Goal: Transaction & Acquisition: Purchase product/service

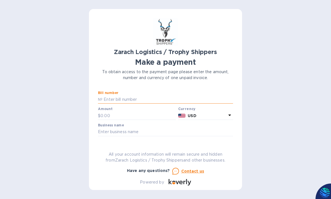
click at [111, 97] on input "text" at bounding box center [167, 99] width 131 height 8
type input "B00172103"
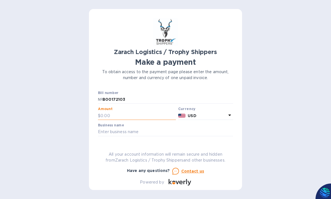
click at [102, 117] on input "text" at bounding box center [137, 115] width 75 height 8
type input "1,170.00"
click at [129, 132] on input "text" at bounding box center [165, 132] width 135 height 8
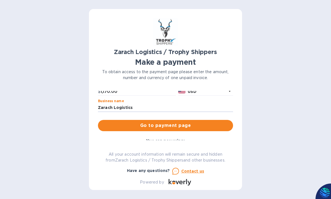
scroll to position [43, 0]
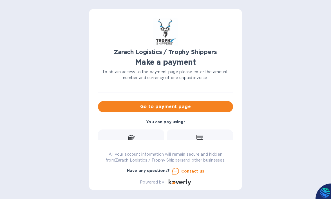
type input "Zarach Logistics"
click at [233, 99] on div "Zarach Logistics / Trophy Shippers Make a payment To obtain access to the payme…" at bounding box center [165, 99] width 153 height 181
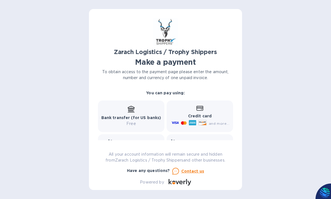
scroll to position [69, 0]
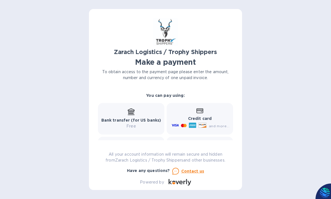
click at [213, 118] on p "Credit card" at bounding box center [199, 119] width 59 height 6
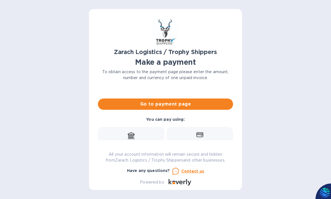
scroll to position [26, 0]
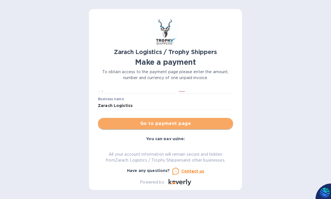
click at [198, 123] on span "Go to payment page" at bounding box center [165, 123] width 126 height 7
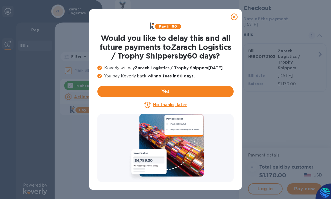
click at [235, 17] on icon at bounding box center [234, 17] width 7 height 7
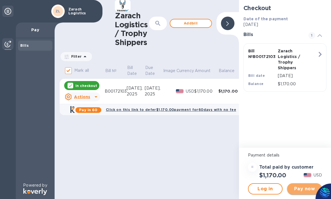
click at [297, 187] on span "Pay now" at bounding box center [305, 188] width 26 height 7
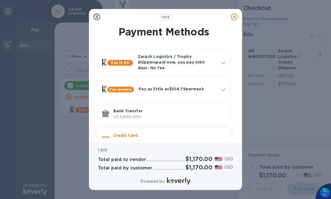
click at [173, 138] on div "and more..." at bounding box center [146, 142] width 71 height 8
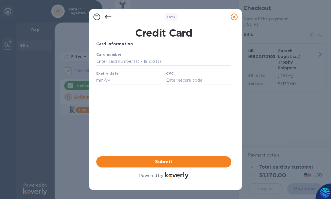
click at [118, 61] on input "text" at bounding box center [163, 61] width 135 height 8
click at [111, 62] on input "text" at bounding box center [163, 61] width 135 height 8
type input "[CREDIT_CARD_NUMBER]"
click at [113, 80] on input "text" at bounding box center [128, 80] width 65 height 8
type input "04/28"
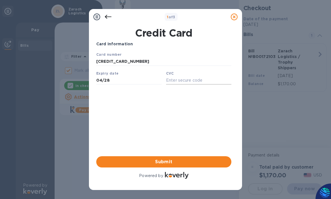
click at [175, 81] on input "text" at bounding box center [198, 80] width 65 height 8
type input "481"
click at [164, 160] on span "Submit" at bounding box center [164, 161] width 126 height 7
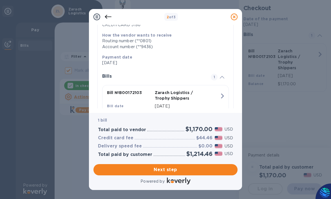
scroll to position [111, 0]
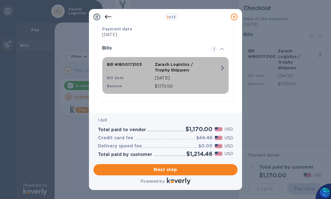
click at [221, 68] on icon "button" at bounding box center [222, 67] width 3 height 5
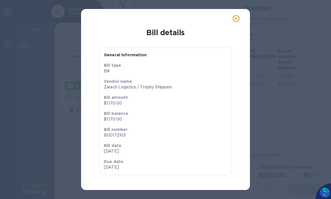
click at [235, 20] on icon "close" at bounding box center [235, 18] width 3 height 3
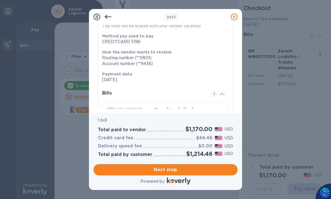
scroll to position [75, 0]
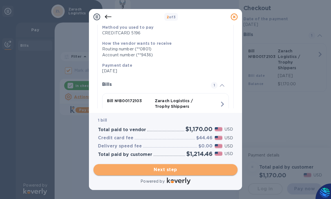
click at [188, 169] on span "Next step" at bounding box center [165, 169] width 135 height 7
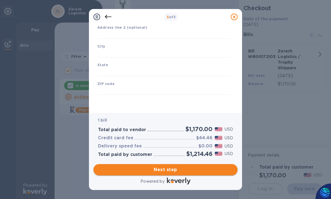
scroll to position [73, 0]
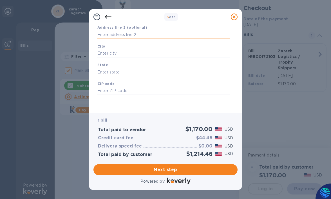
click at [127, 35] on input "text" at bounding box center [163, 34] width 133 height 8
type input "[STREET_ADDRESS]"
type input "[PERSON_NAME]"
type input "[US_STATE]"
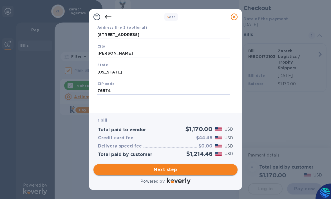
type input "76574"
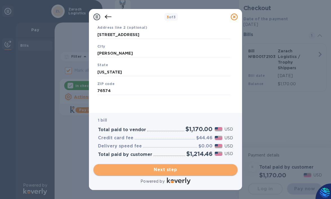
click at [164, 172] on span "Next step" at bounding box center [165, 169] width 135 height 7
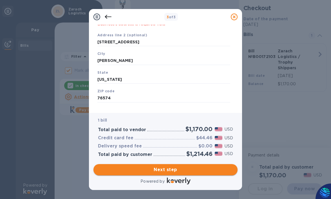
scroll to position [81, 0]
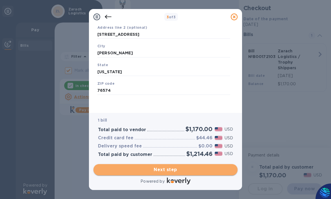
click at [153, 167] on span "Next step" at bounding box center [165, 169] width 135 height 7
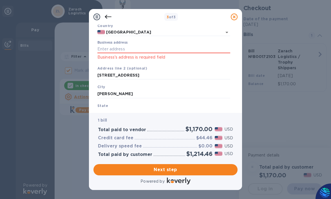
scroll to position [39, 0]
click at [123, 50] on input "Business address" at bounding box center [163, 50] width 133 height 8
drag, startPoint x: 141, startPoint y: 76, endPoint x: 86, endPoint y: 73, distance: 54.9
click at [86, 73] on div "3 of 3 Business Information Legal business name Please provide the legal name t…" at bounding box center [165, 99] width 331 height 199
click at [116, 51] on input "Business address" at bounding box center [163, 50] width 133 height 8
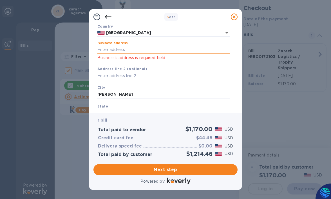
paste input "text"
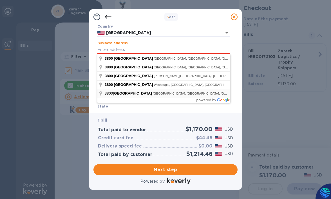
type input "[STREET_ADDRESS]"
type input "[GEOGRAPHIC_DATA]"
type input "[STREET_ADDRESS]"
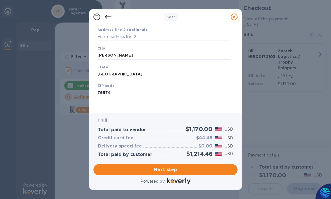
scroll to position [81, 0]
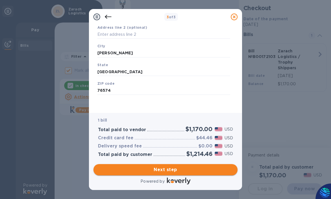
click at [165, 168] on span "Next step" at bounding box center [165, 169] width 135 height 7
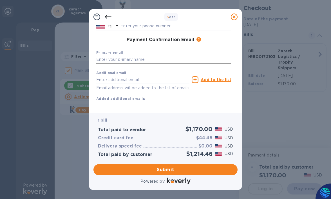
click at [129, 60] on input "text" at bounding box center [163, 59] width 135 height 8
type input "[PERSON_NAME][EMAIL_ADDRESS][DOMAIN_NAME]"
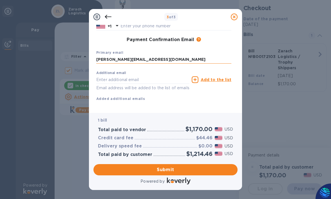
type input "[PERSON_NAME]"
type input "5122846231"
type input "[PERSON_NAME][EMAIL_ADDRESS][DOMAIN_NAME]"
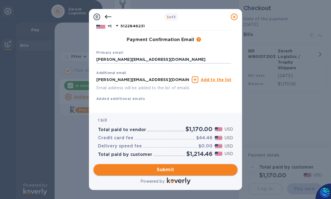
click at [165, 169] on span "Submit" at bounding box center [165, 169] width 135 height 7
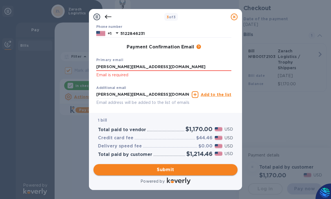
scroll to position [88, 0]
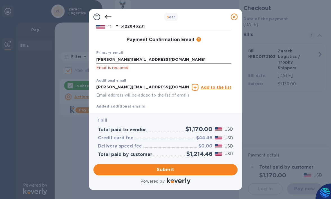
click at [145, 60] on input "[PERSON_NAME][EMAIL_ADDRESS][DOMAIN_NAME]" at bounding box center [163, 59] width 135 height 8
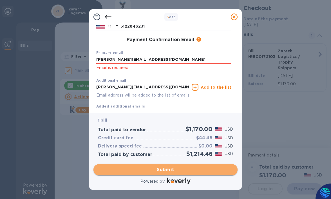
click at [166, 168] on span "Submit" at bounding box center [165, 169] width 135 height 7
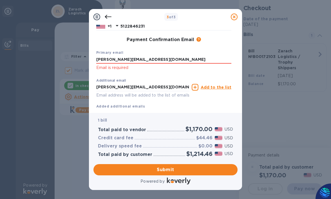
drag, startPoint x: 143, startPoint y: 60, endPoint x: 86, endPoint y: 66, distance: 58.0
click at [86, 66] on div "3 of 3 Payment Contact Information First name [PERSON_NAME] First name is a req…" at bounding box center [165, 99] width 331 height 199
click button "Submit" at bounding box center [0, 0] width 0 height 0
click at [97, 59] on input "[PERSON_NAME][EMAIL_ADDRESS][DOMAIN_NAME]" at bounding box center [163, 59] width 135 height 8
type input "[PERSON_NAME][EMAIL_ADDRESS][DOMAIN_NAME]"
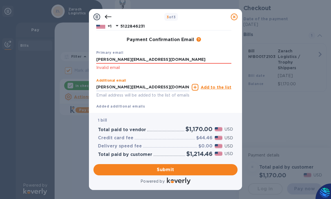
drag, startPoint x: 146, startPoint y: 86, endPoint x: 90, endPoint y: 86, distance: 56.6
click at [90, 86] on div "Payment Contact Information First name [PERSON_NAME] First name is a required f…" at bounding box center [165, 69] width 153 height 88
type input "[PERSON_NAME][EMAIL_ADDRESS][DOMAIN_NAME]"
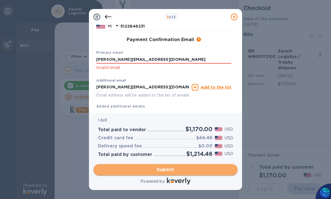
click at [179, 170] on span "Submit" at bounding box center [165, 169] width 135 height 7
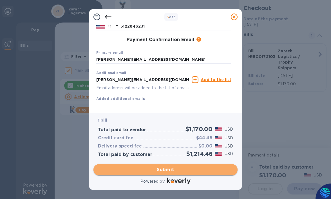
click at [169, 170] on span "Submit" at bounding box center [165, 169] width 135 height 7
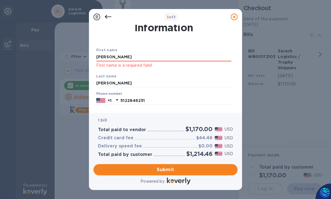
scroll to position [4, 0]
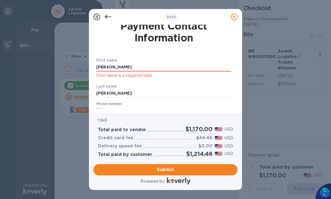
drag, startPoint x: 113, startPoint y: 68, endPoint x: 80, endPoint y: 68, distance: 32.9
click at [80, 68] on div "3 of 3 Payment Contact Information First name [PERSON_NAME] First name is a req…" at bounding box center [165, 99] width 331 height 199
type input "[PERSON_NAME]"
type input "p"
type input "[PERSON_NAME]"
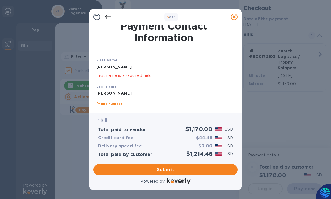
scroll to position [10, 0]
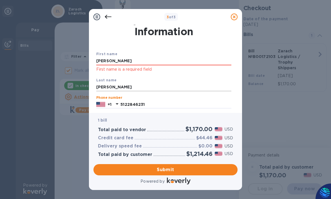
click at [184, 91] on input "[PERSON_NAME]" at bounding box center [163, 87] width 135 height 8
click at [221, 186] on div "Powered by" at bounding box center [165, 181] width 146 height 10
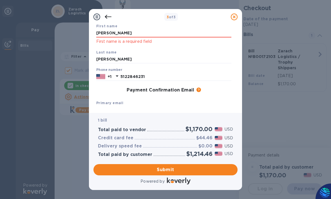
scroll to position [38, 0]
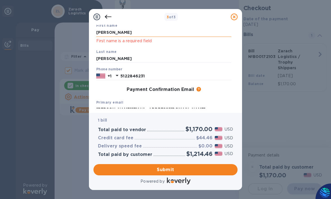
click at [122, 31] on input "[PERSON_NAME]" at bounding box center [163, 32] width 135 height 8
click button "Submit" at bounding box center [0, 0] width 0 height 0
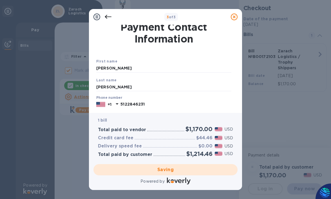
scroll to position [1, 0]
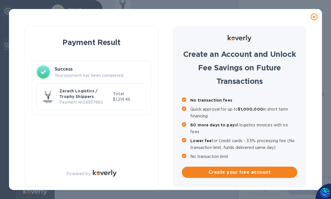
checkbox input "false"
drag, startPoint x: 237, startPoint y: 73, endPoint x: 235, endPoint y: 76, distance: 3.0
click at [235, 76] on div "Payment Result Success Your payment has been completed. Zarach Logistics / Trop…" at bounding box center [166, 107] width 304 height 165
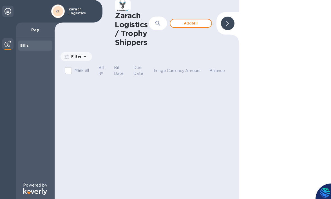
click at [228, 23] on icon at bounding box center [227, 23] width 3 height 5
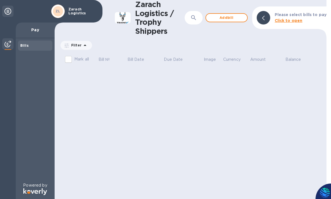
click at [27, 47] on b "Bills" at bounding box center [24, 45] width 8 height 4
